Goal: Check status: Check status

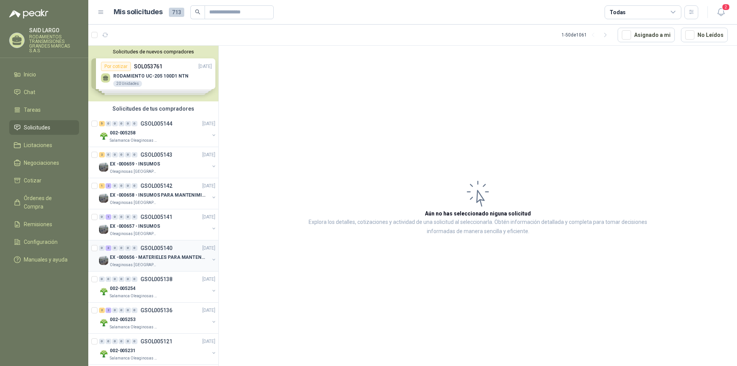
click at [211, 260] on button "button" at bounding box center [214, 259] width 6 height 6
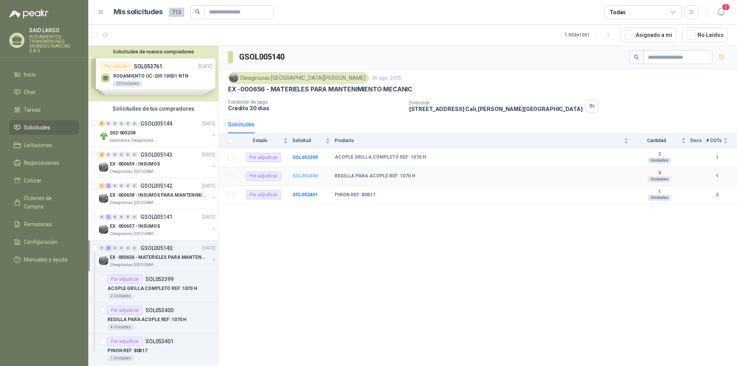
click at [305, 175] on b "SOL053400" at bounding box center [305, 175] width 25 height 5
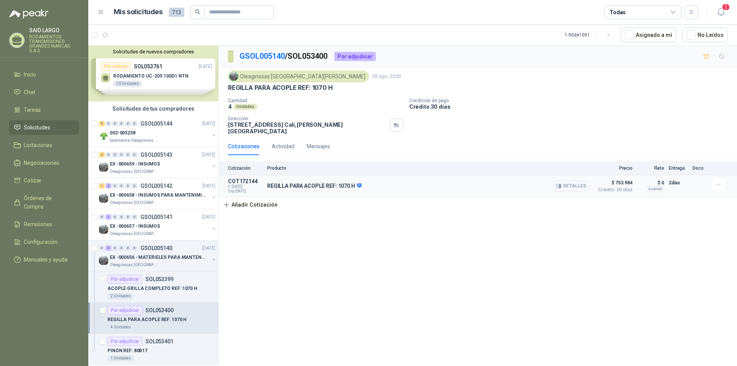
click at [570, 181] on button "Detalles" at bounding box center [572, 186] width 36 height 10
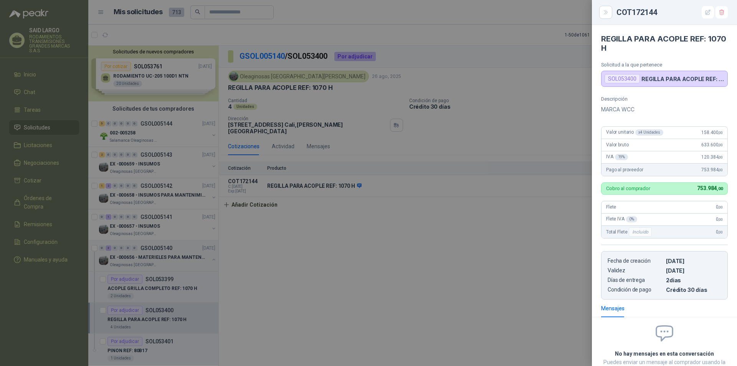
click at [361, 260] on div at bounding box center [368, 183] width 737 height 366
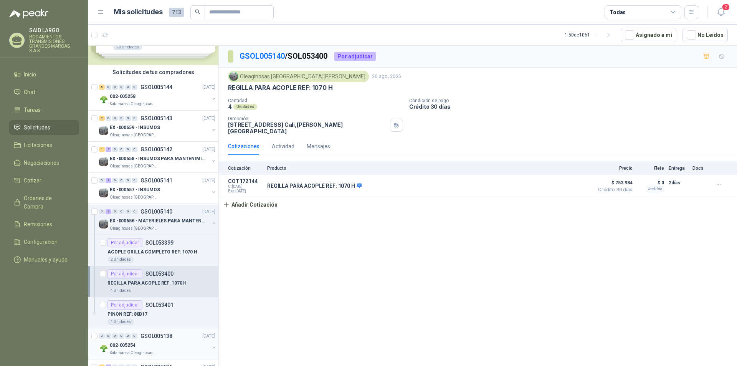
scroll to position [77, 0]
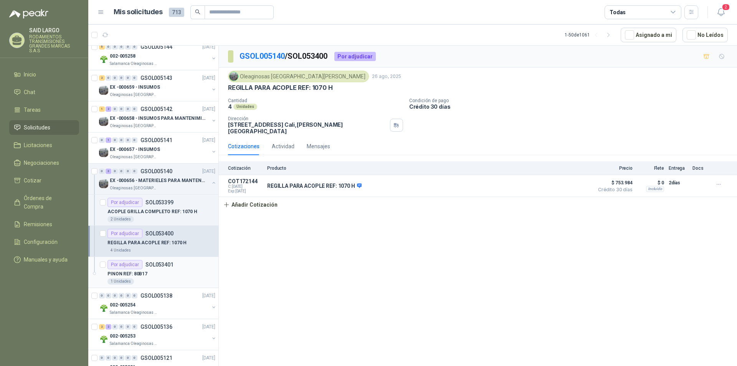
click at [133, 266] on div "Por adjudicar" at bounding box center [124, 264] width 35 height 9
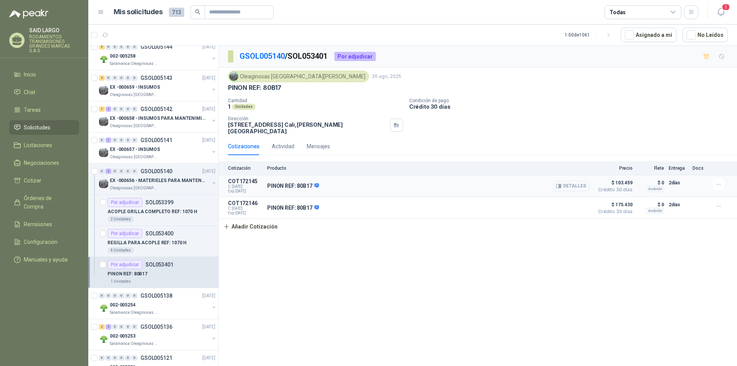
click at [576, 181] on button "Detalles" at bounding box center [572, 186] width 36 height 10
click at [578, 203] on button "Detalles" at bounding box center [572, 208] width 36 height 10
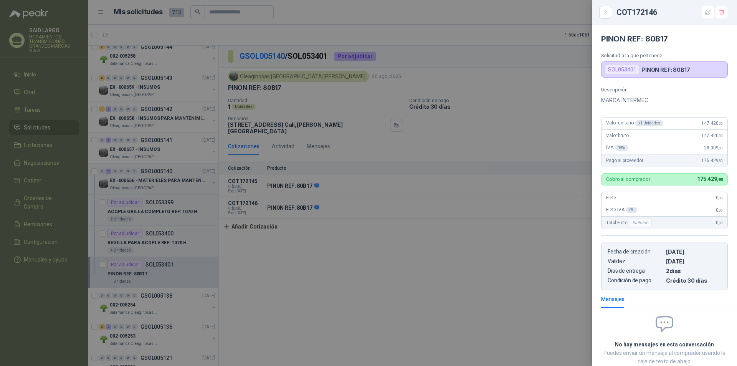
scroll to position [52, 0]
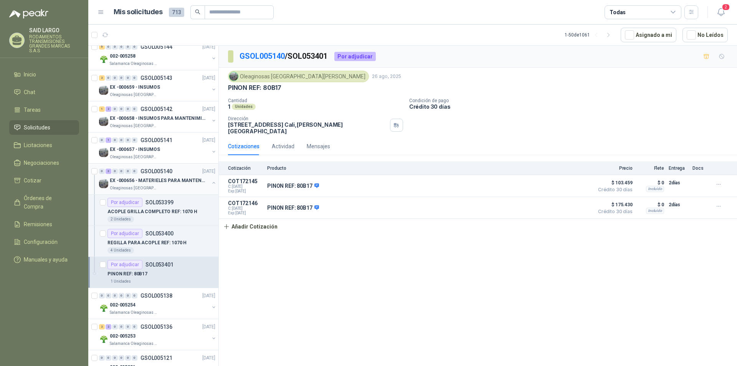
click at [211, 182] on button "button" at bounding box center [214, 183] width 6 height 6
